Goal: Download file/media

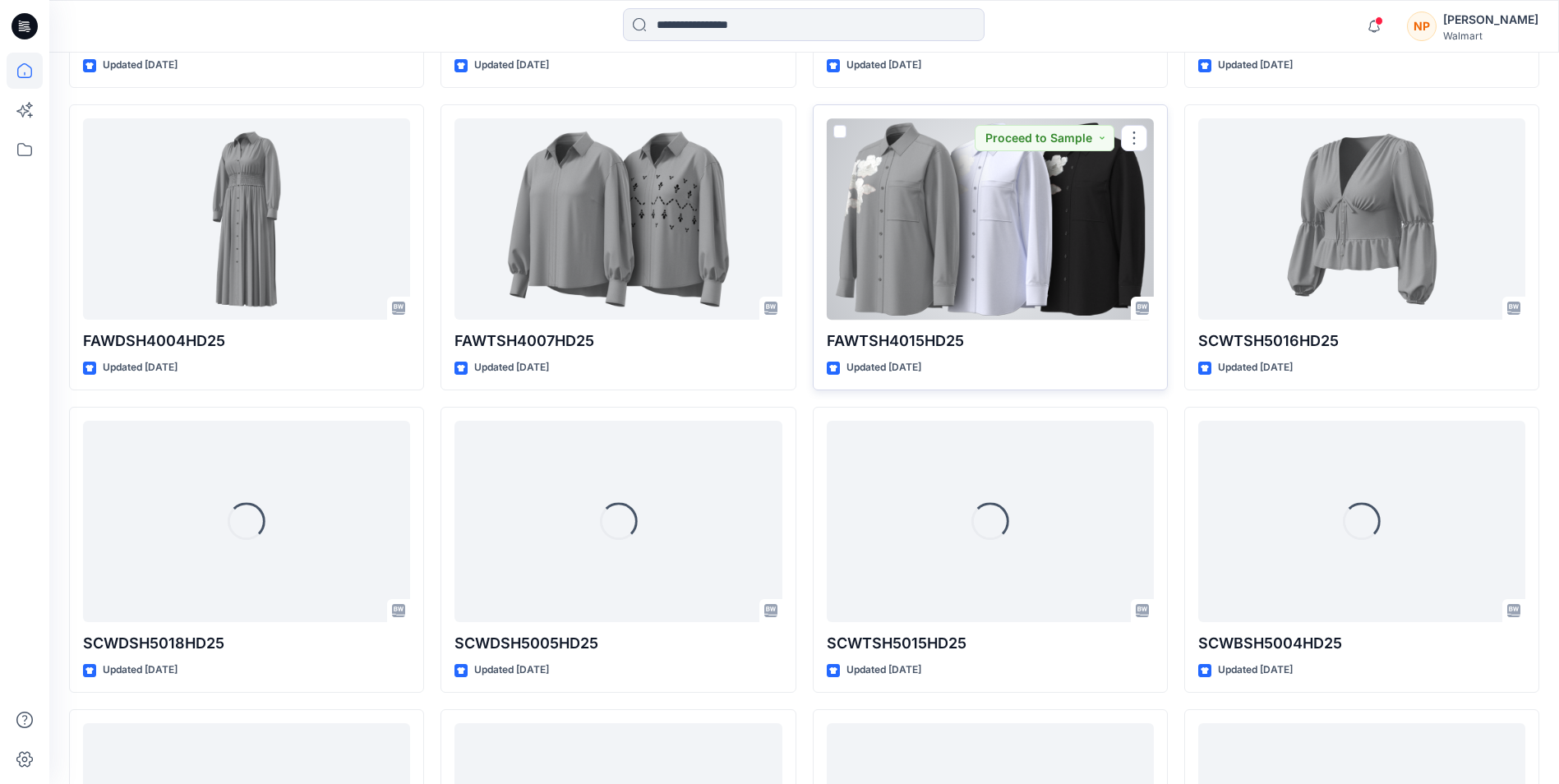
scroll to position [7385, 0]
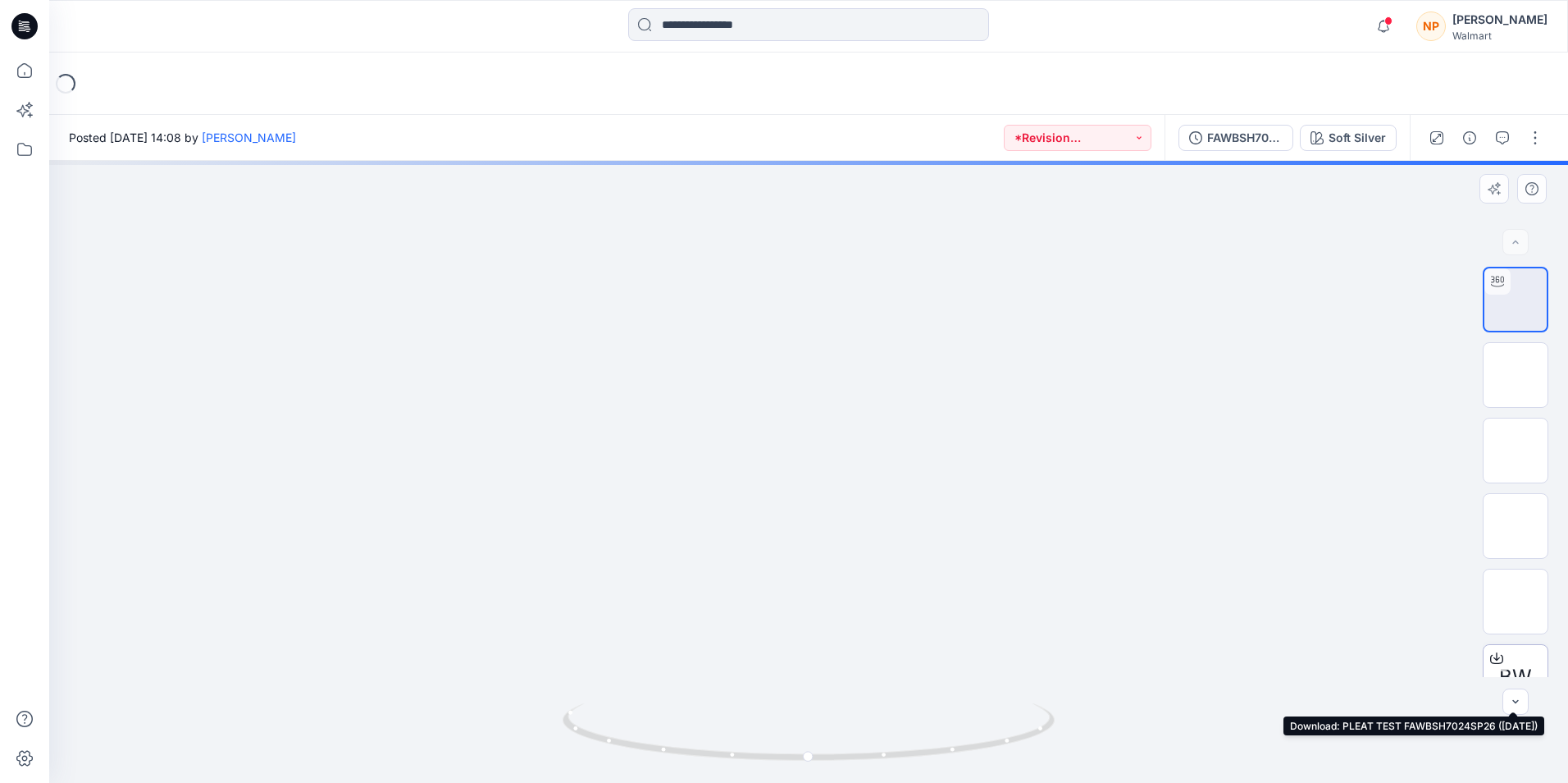
click at [1510, 666] on span "BW" at bounding box center [1515, 676] width 33 height 29
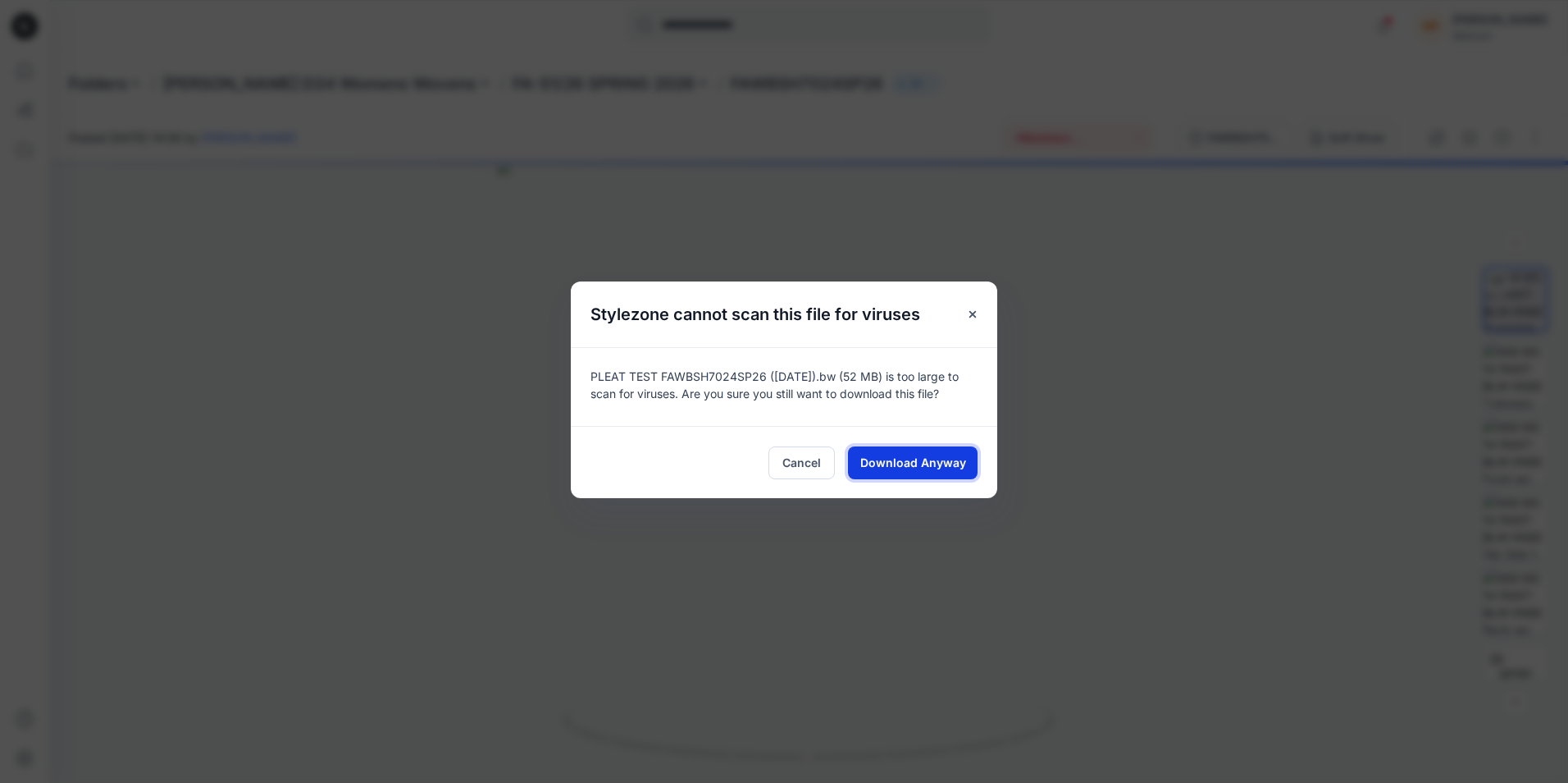
click at [938, 458] on span "Download Anyway" at bounding box center [913, 462] width 106 height 17
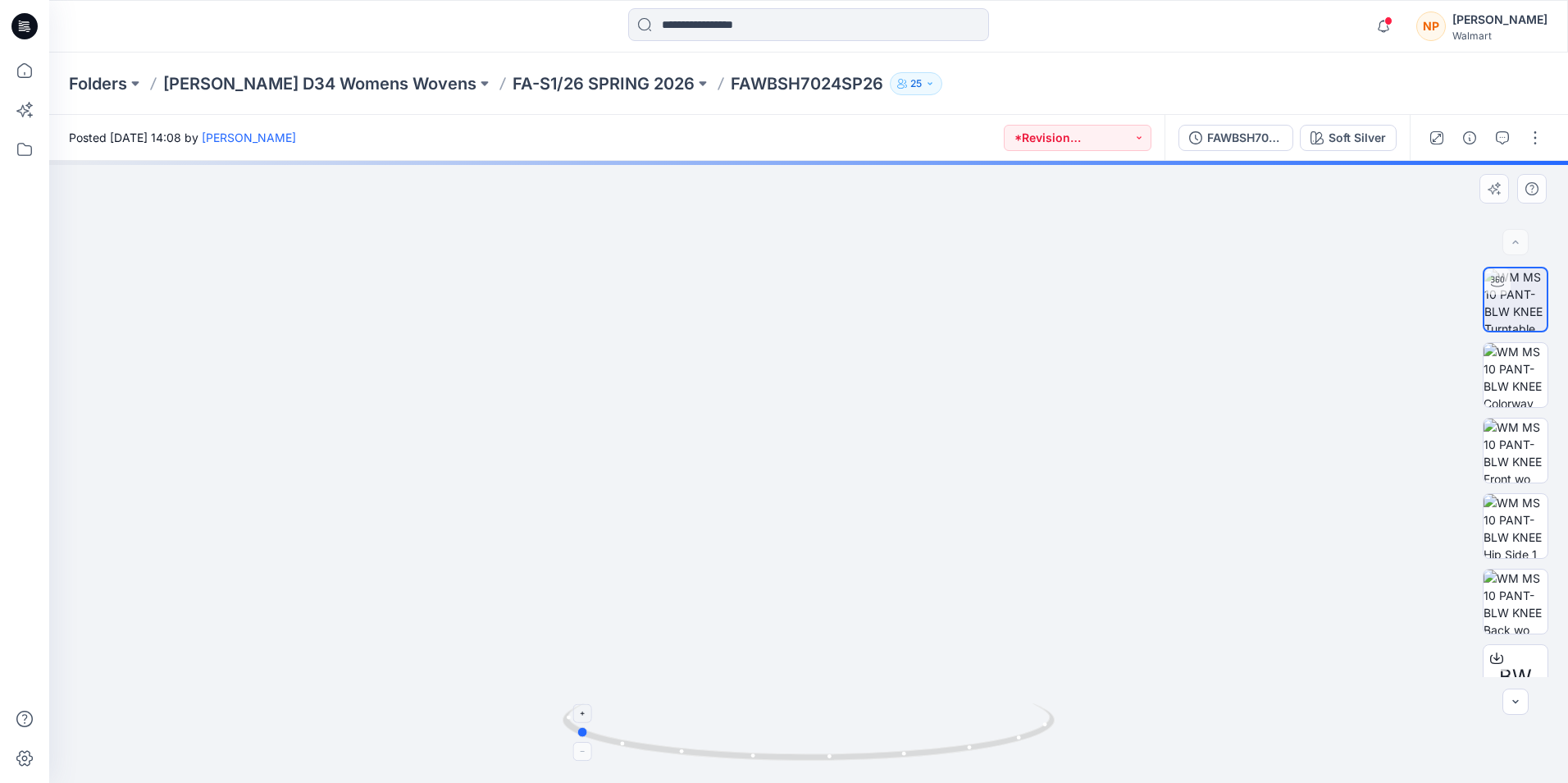
drag, startPoint x: 891, startPoint y: 758, endPoint x: 657, endPoint y: 743, distance: 234.5
click at [657, 743] on icon at bounding box center [810, 734] width 497 height 62
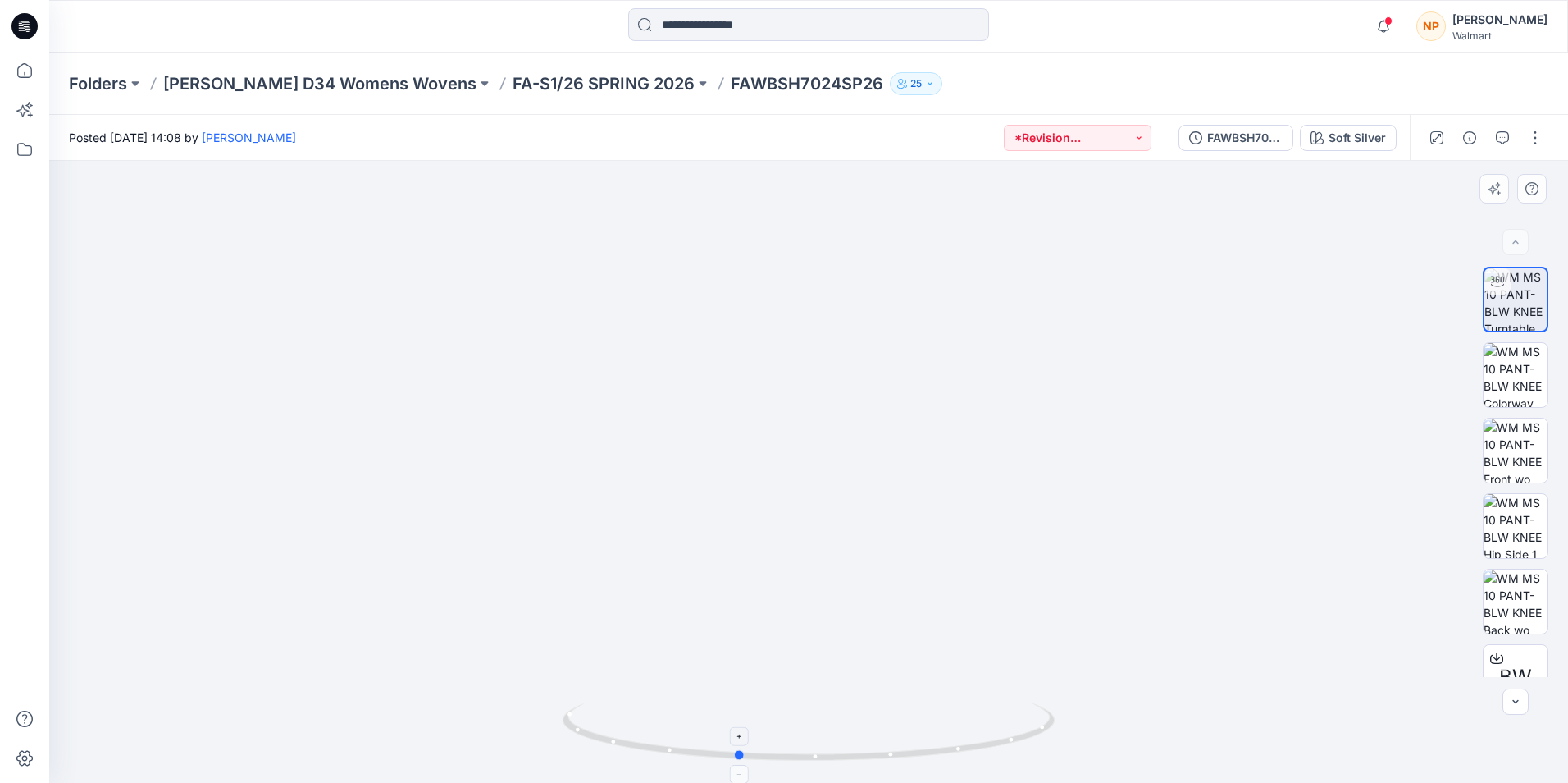
drag, startPoint x: 825, startPoint y: 707, endPoint x: 965, endPoint y: 729, distance: 141.7
click at [948, 704] on icon at bounding box center [810, 734] width 497 height 62
